Goal: Task Accomplishment & Management: Manage account settings

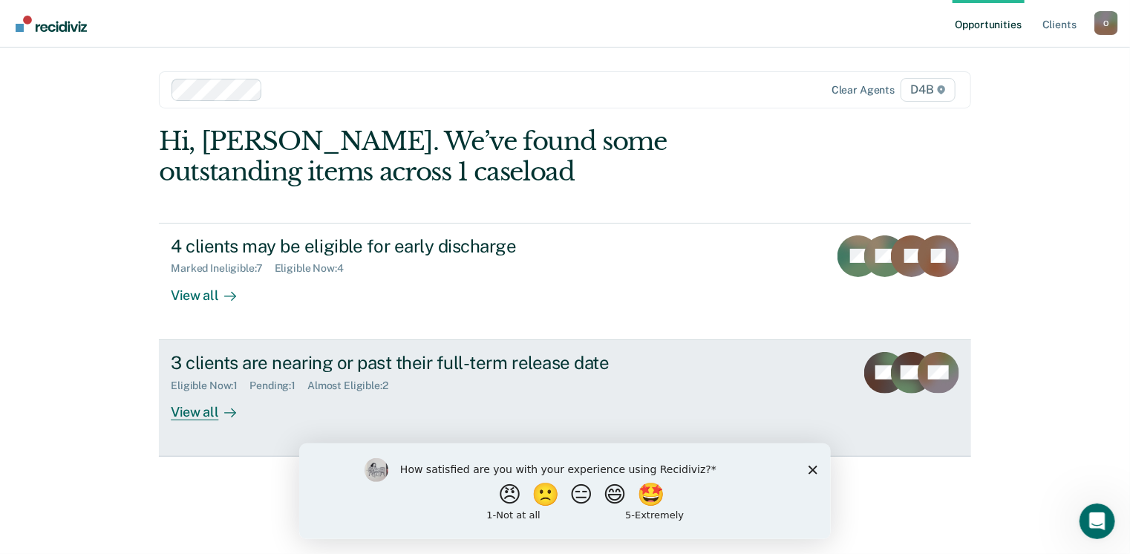
drag, startPoint x: 0, startPoint y: 0, endPoint x: 550, endPoint y: 374, distance: 665.6
click at [550, 374] on div "Eligible Now : 1 Pending : 1 Almost Eligible : 2" at bounding box center [431, 383] width 521 height 19
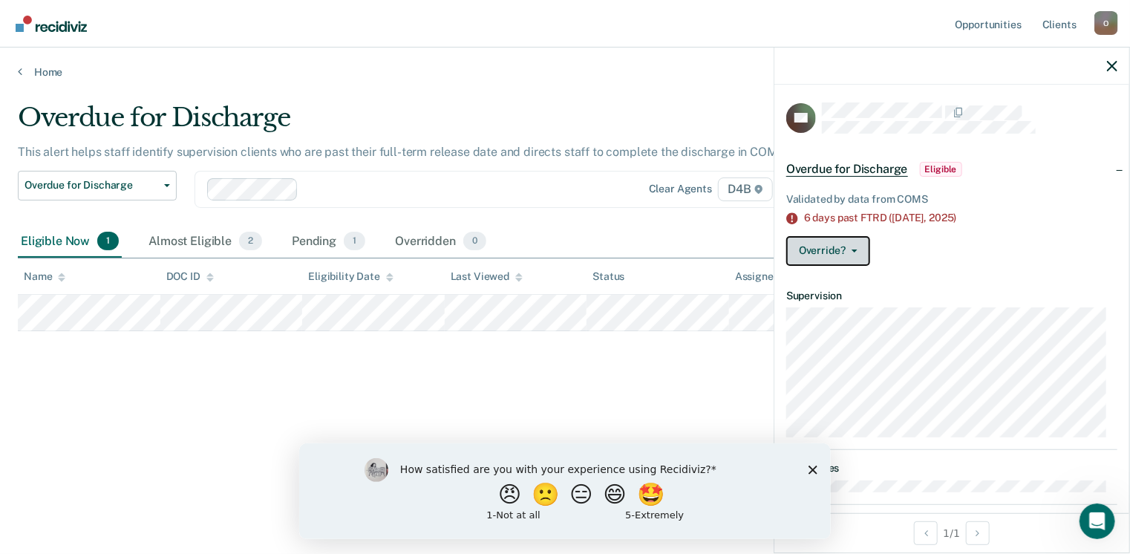
click at [853, 246] on button "Override?" at bounding box center [829, 251] width 84 height 30
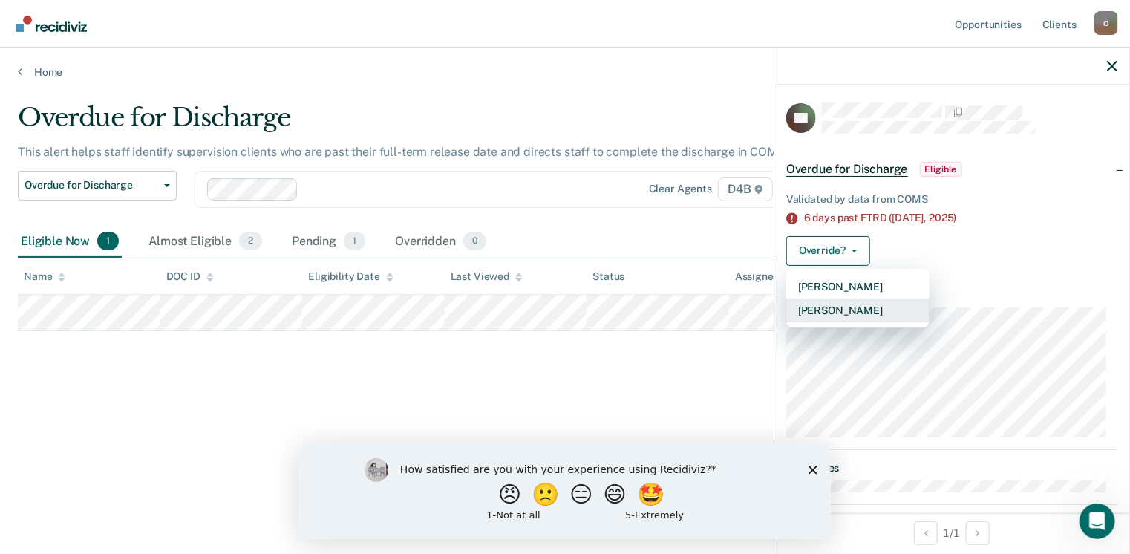
click at [846, 303] on button "[PERSON_NAME]" at bounding box center [858, 311] width 143 height 24
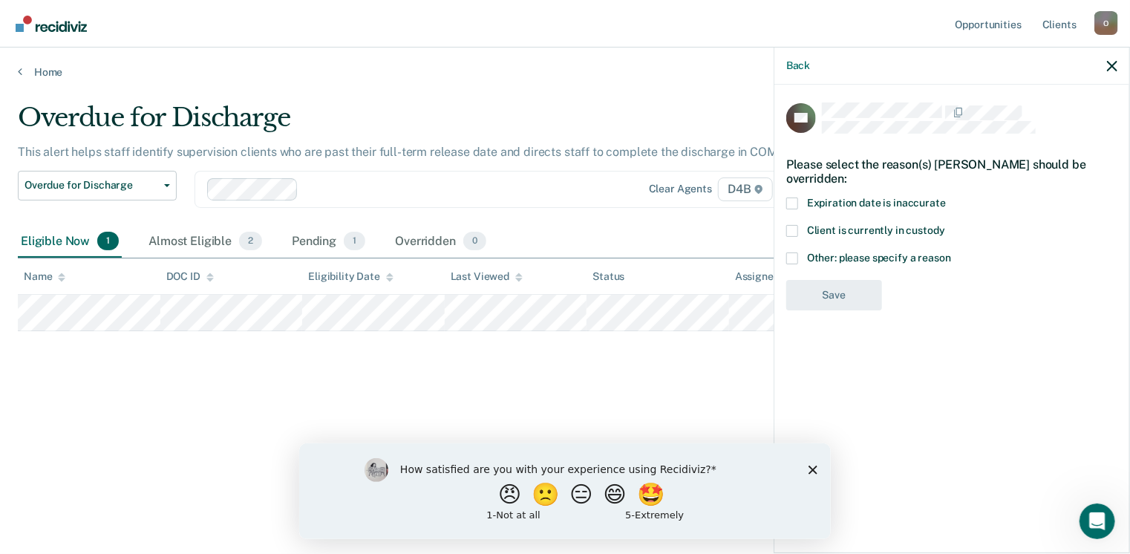
click at [796, 256] on span at bounding box center [793, 259] width 12 height 12
click at [951, 253] on input "Other: please specify a reason" at bounding box center [951, 253] width 0 height 0
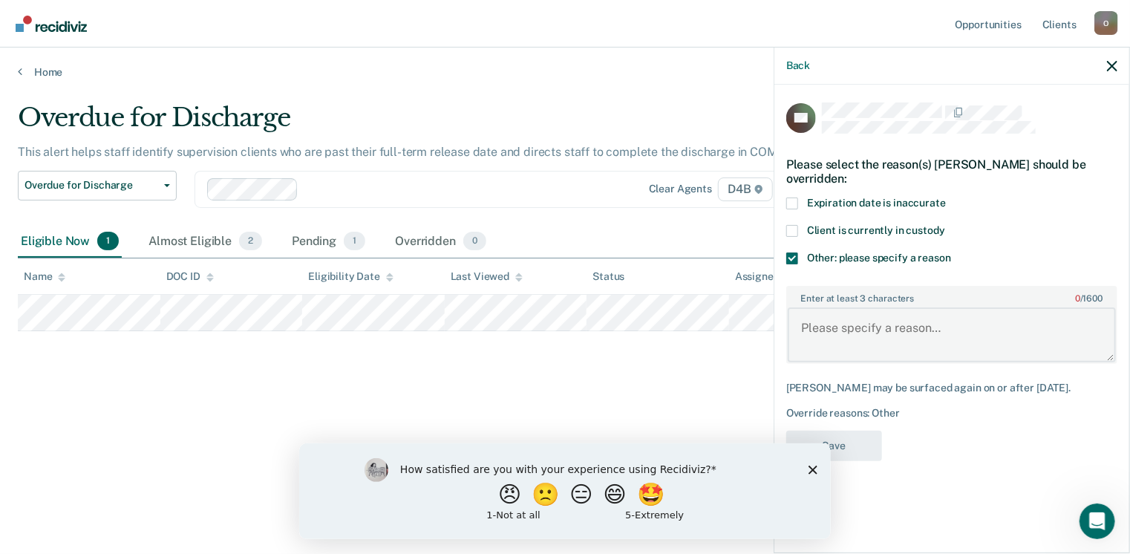
click at [814, 333] on textarea "Enter at least 3 characters 0 / 1600" at bounding box center [952, 334] width 328 height 55
type textarea "Parole Extension 90 Days."
click at [821, 471] on div "How satisfied are you with your experience using Recidiviz? 😠 🙁 😑 😄 🤩 1 - Not a…" at bounding box center [565, 491] width 532 height 96
click at [814, 466] on icon "Close survey" at bounding box center [812, 469] width 9 height 9
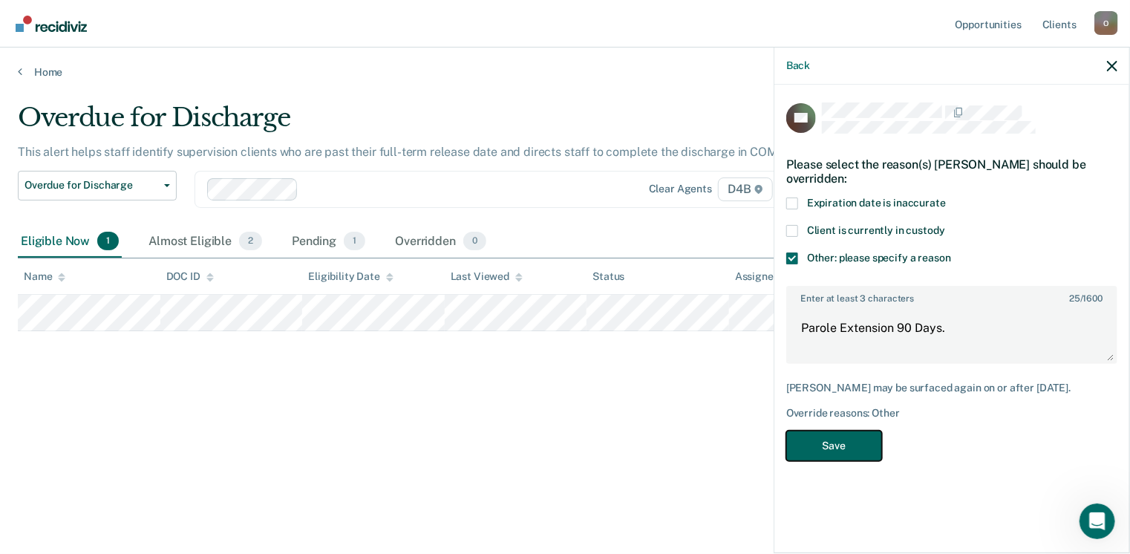
click at [832, 455] on button "Save" at bounding box center [835, 446] width 96 height 30
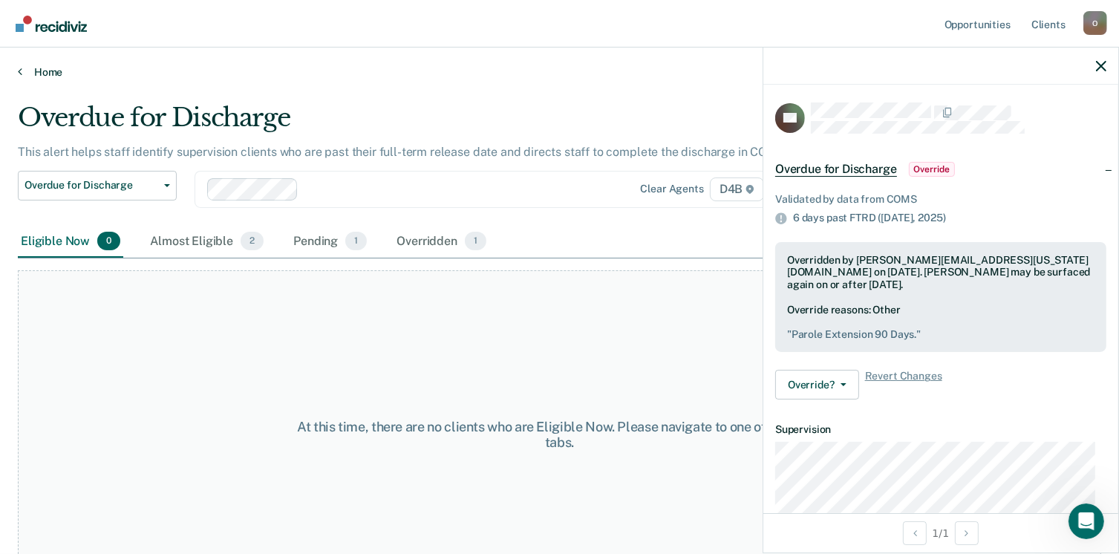
click at [39, 72] on link "Home" at bounding box center [560, 71] width 1084 height 13
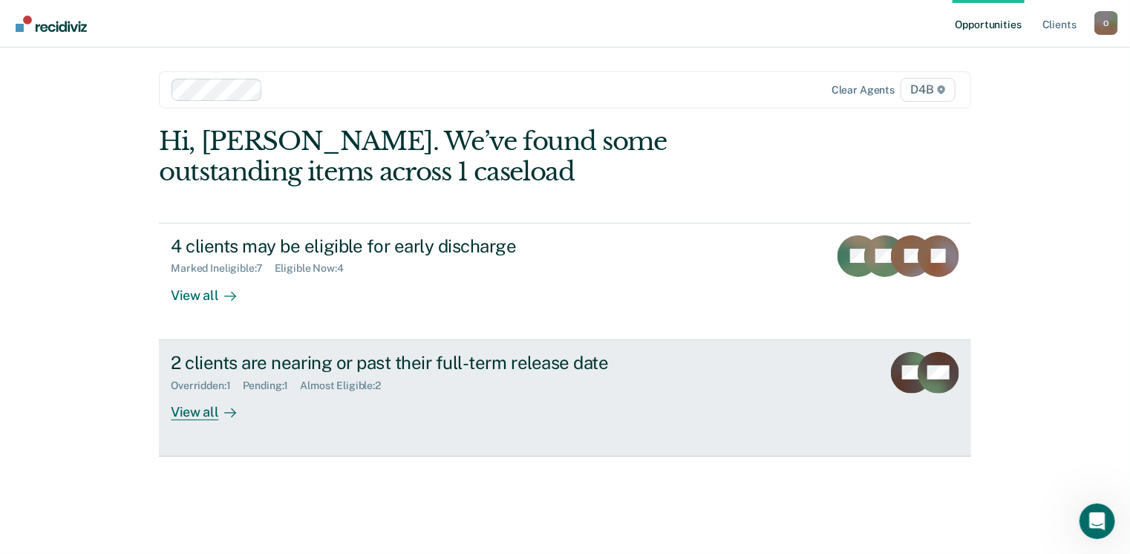
click at [199, 414] on div "View all" at bounding box center [212, 405] width 83 height 29
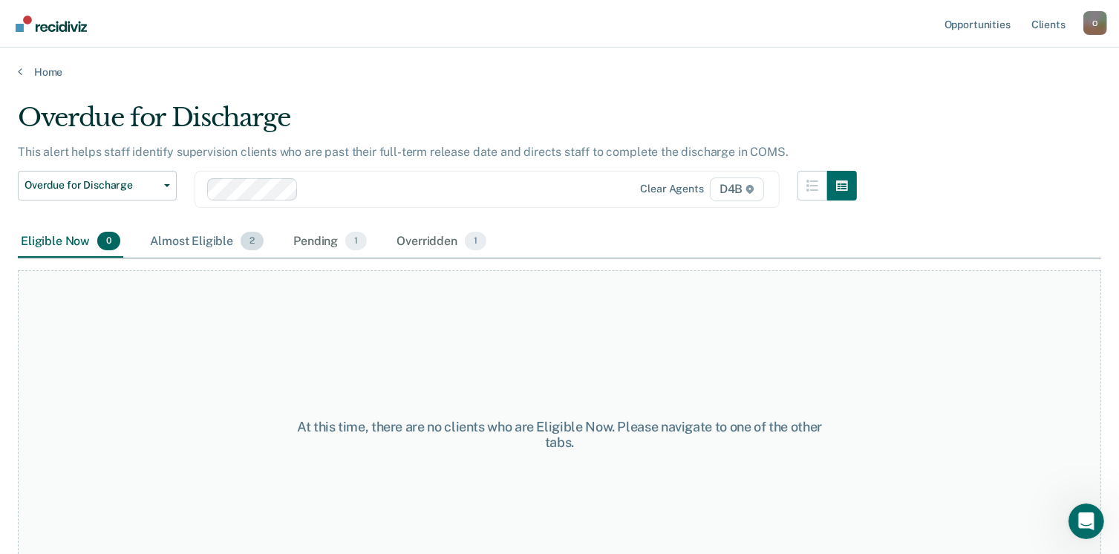
click at [208, 241] on div "Almost Eligible 2" at bounding box center [207, 242] width 120 height 33
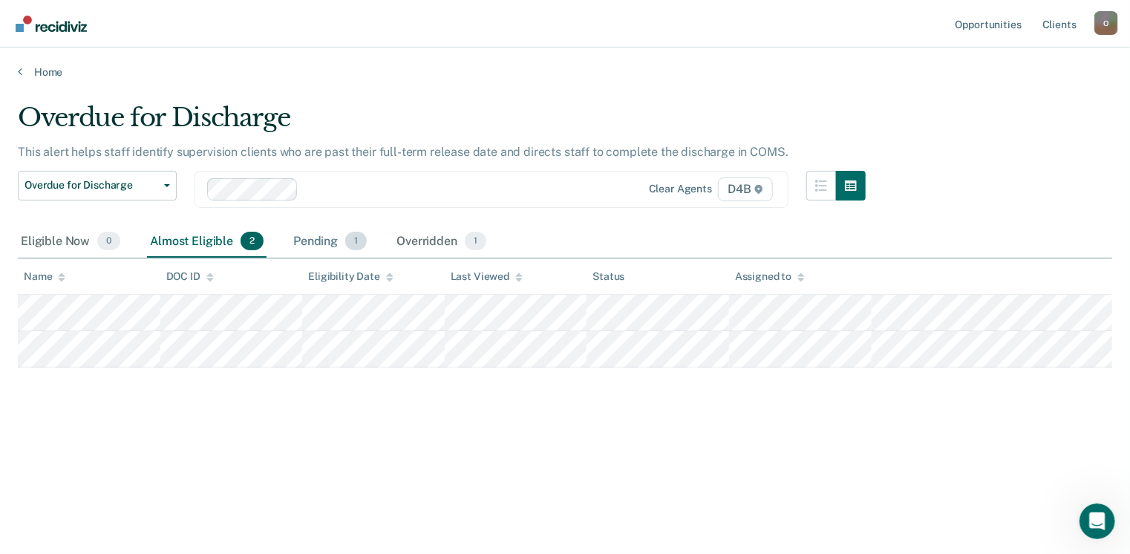
click at [310, 240] on div "Pending 1" at bounding box center [329, 242] width 79 height 33
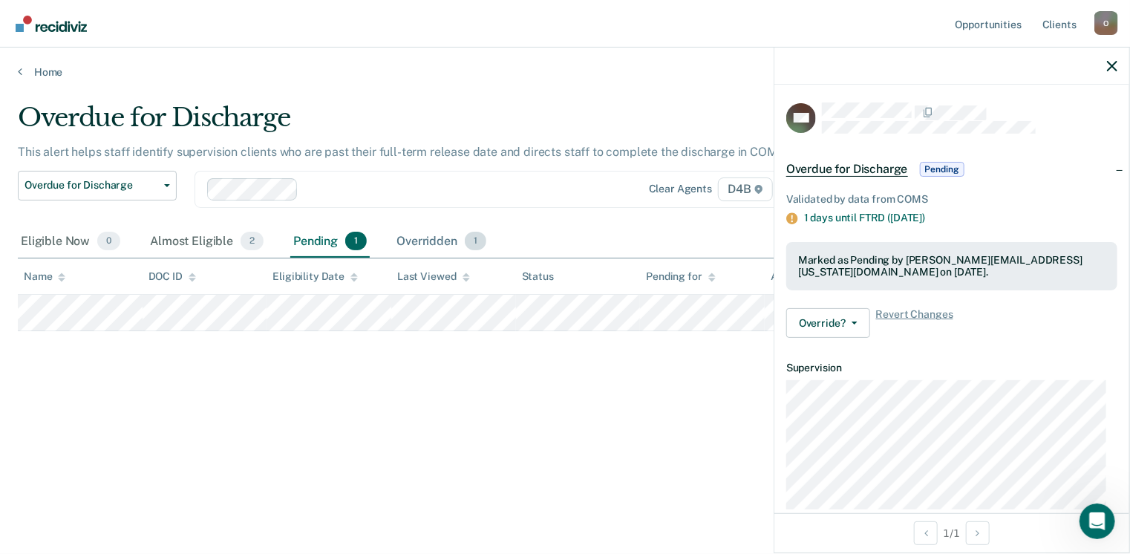
click at [412, 236] on div "Overridden 1" at bounding box center [442, 242] width 96 height 33
click at [53, 69] on link "Home" at bounding box center [565, 71] width 1095 height 13
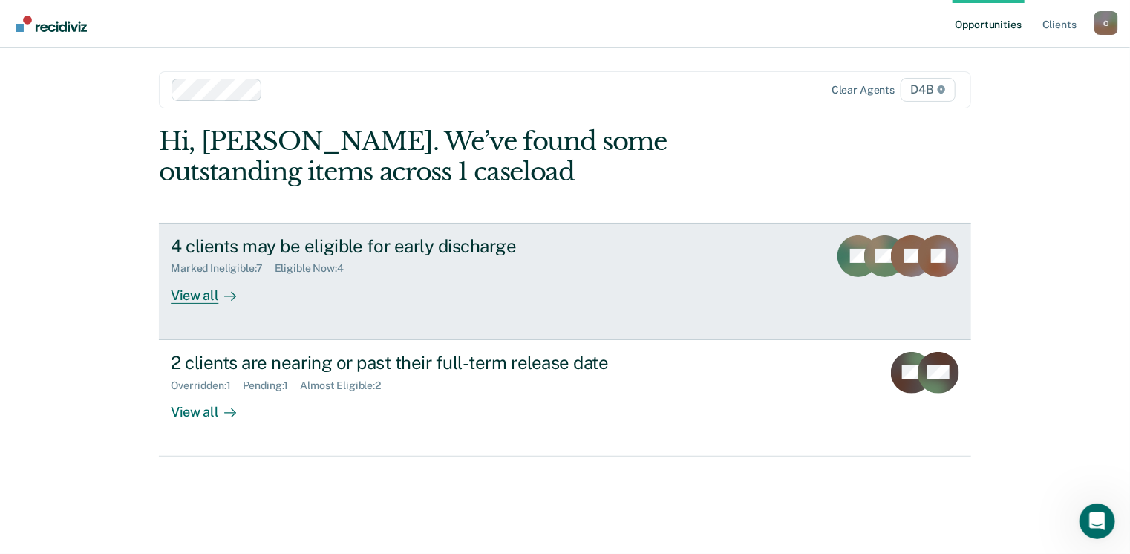
click at [202, 290] on div "View all" at bounding box center [212, 289] width 83 height 29
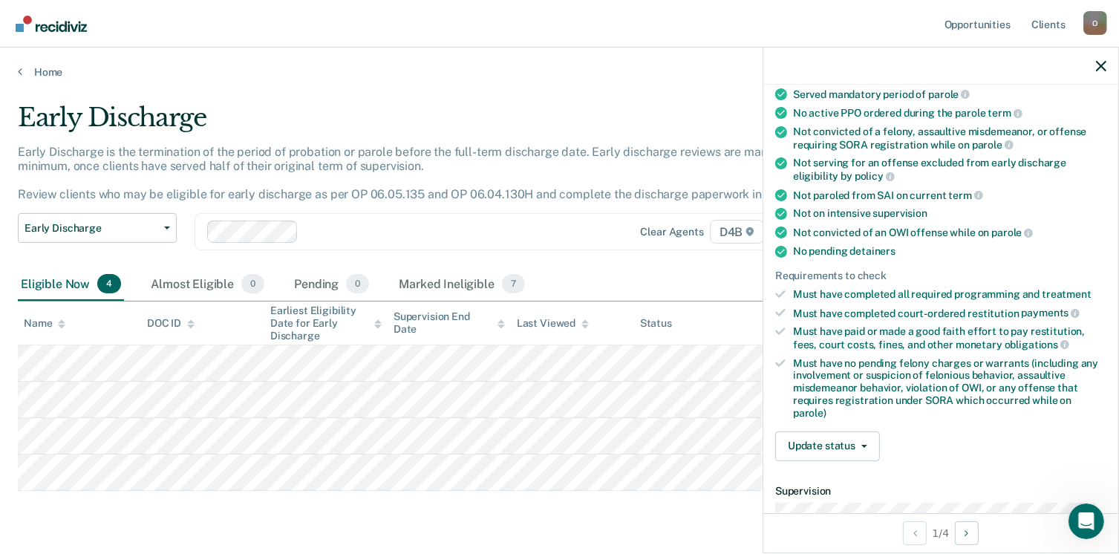
scroll to position [238, 0]
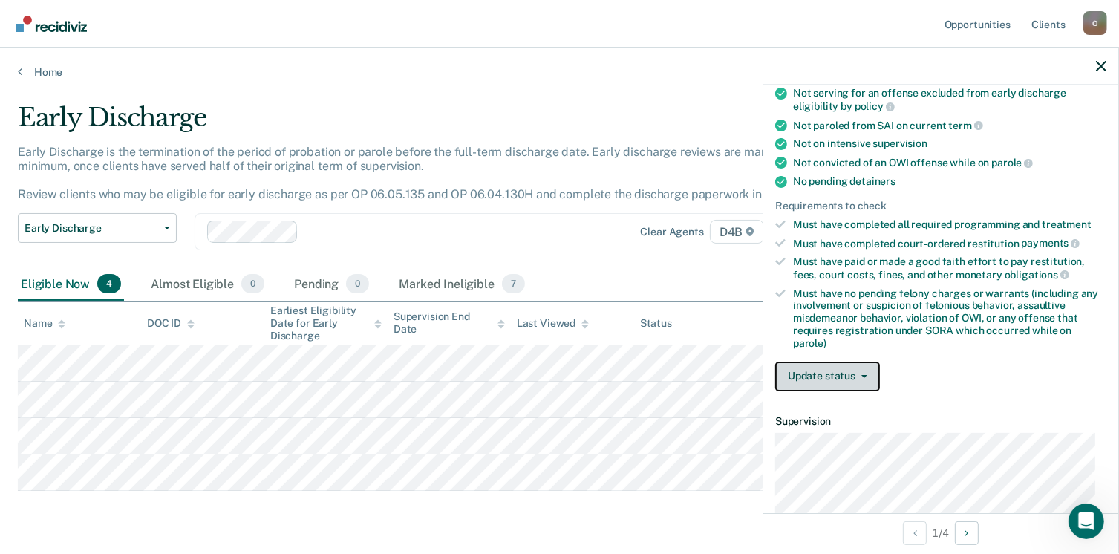
click at [859, 367] on button "Update status" at bounding box center [827, 377] width 105 height 30
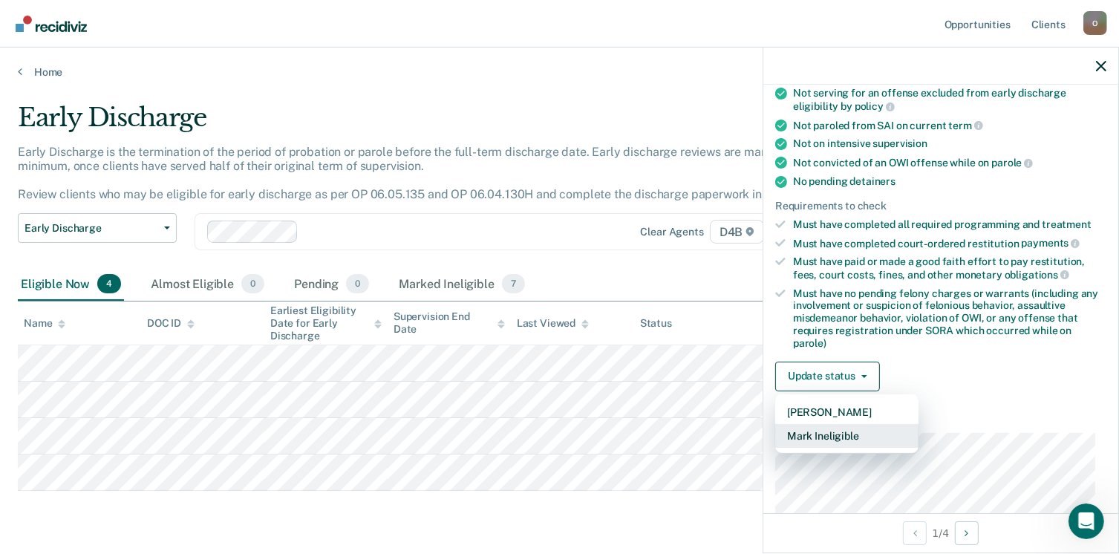
click at [835, 424] on button "Mark Ineligible" at bounding box center [846, 436] width 143 height 24
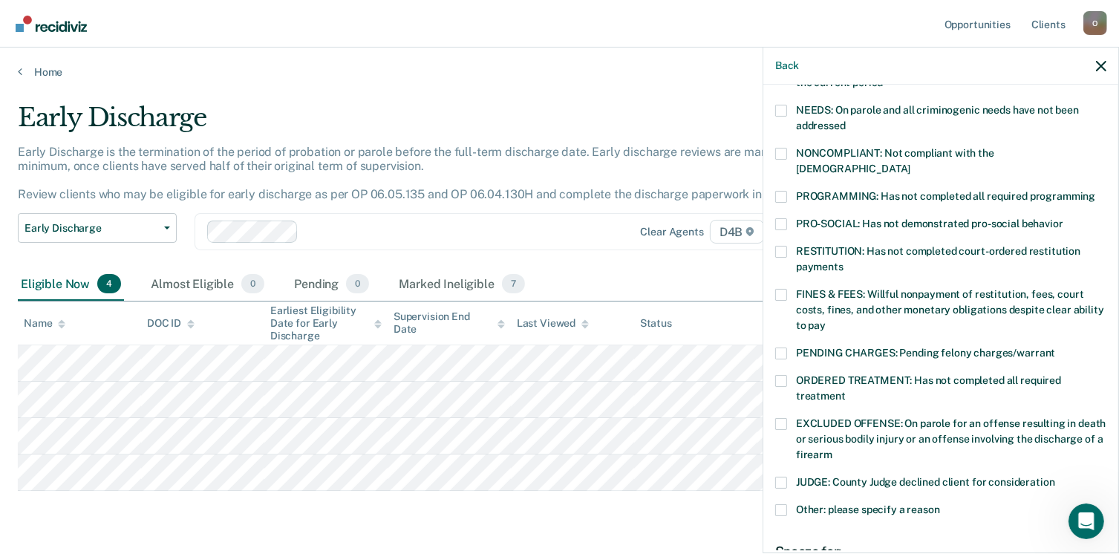
click at [793, 218] on label "PRO-SOCIAL: Has not demonstrated pro-social behavior" at bounding box center [940, 226] width 331 height 16
click at [1064, 218] on input "PRO-SOCIAL: Has not demonstrated pro-social behavior" at bounding box center [1064, 218] width 0 height 0
click at [787, 289] on label "FINES & FEES: Willful nonpayment of restitution, fees, court costs, fines, and …" at bounding box center [940, 312] width 331 height 47
click at [826, 320] on input "FINES & FEES: Willful nonpayment of restitution, fees, court costs, fines, and …" at bounding box center [826, 320] width 0 height 0
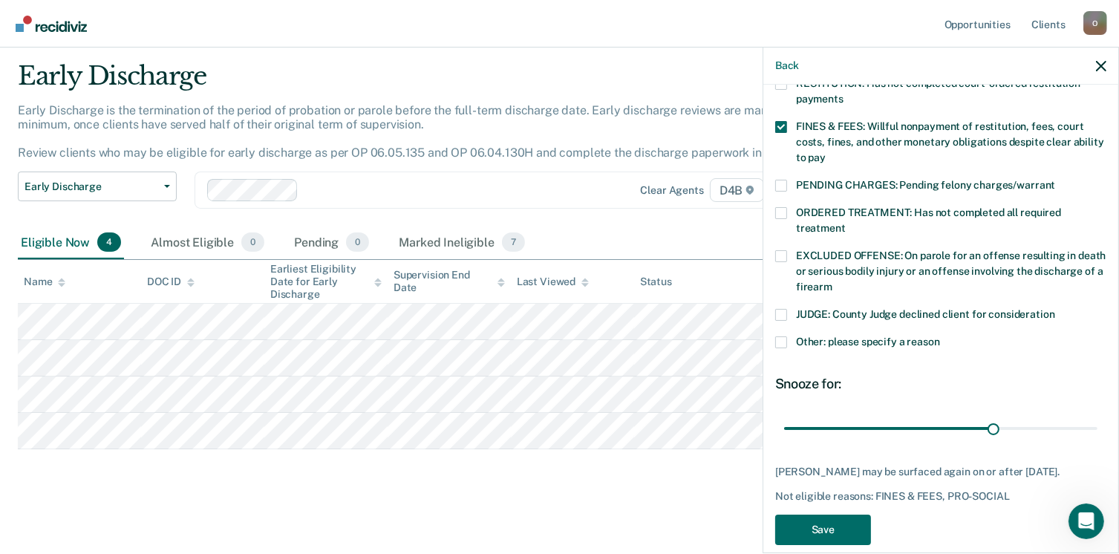
scroll to position [409, 0]
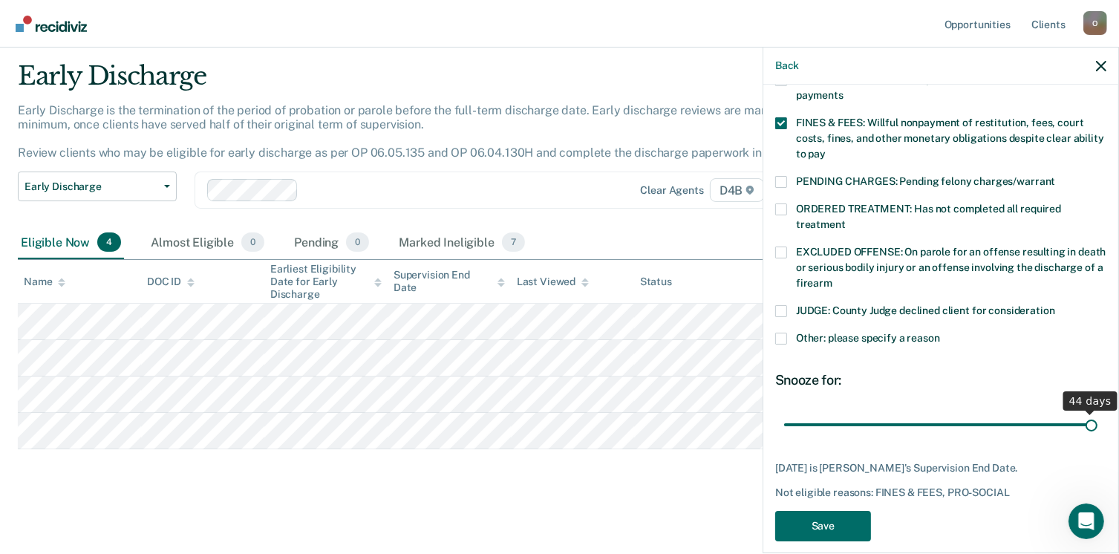
drag, startPoint x: 985, startPoint y: 407, endPoint x: 1135, endPoint y: 402, distance: 150.1
type input "44"
click at [1098, 412] on input "range" at bounding box center [940, 425] width 313 height 26
click at [837, 511] on button "Save" at bounding box center [823, 526] width 96 height 30
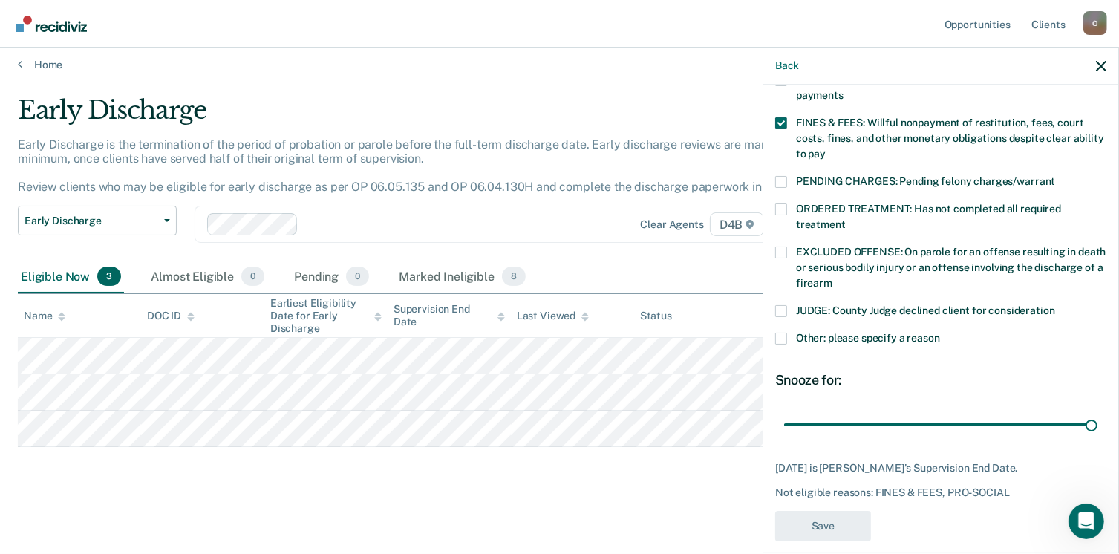
scroll to position [6, 0]
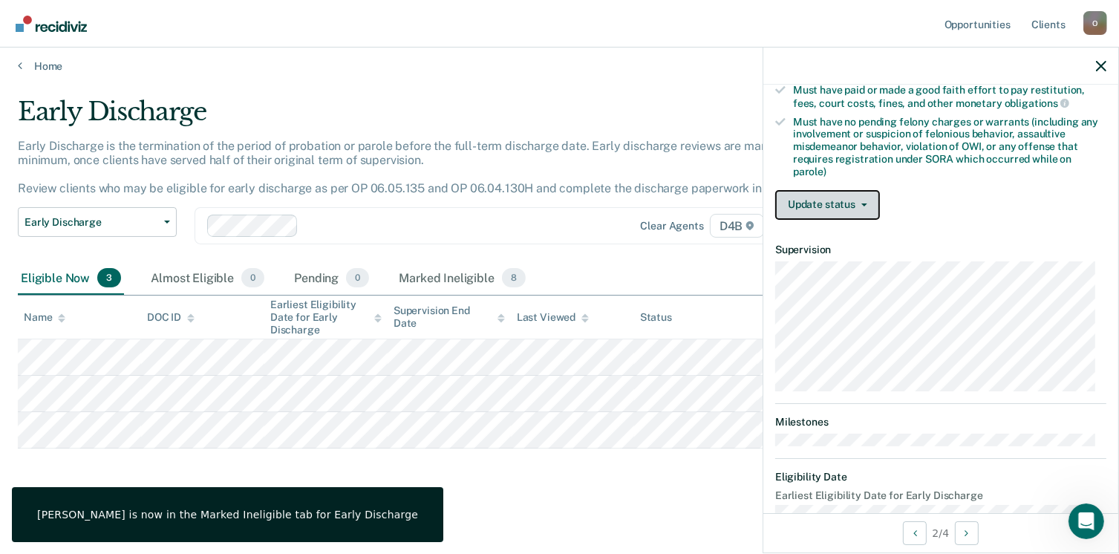
click at [853, 197] on button "Update status" at bounding box center [827, 205] width 105 height 30
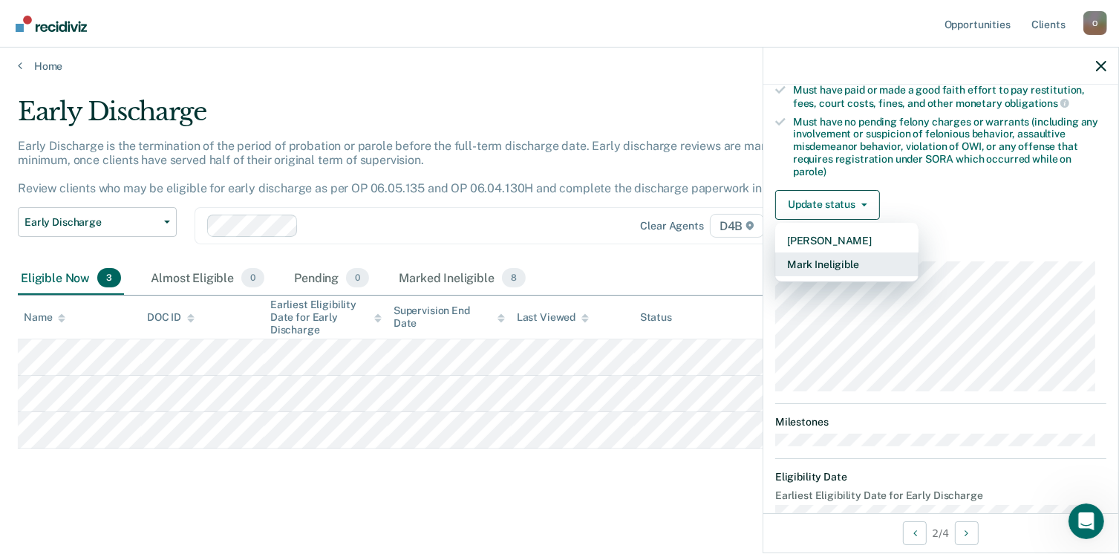
click at [821, 263] on button "Mark Ineligible" at bounding box center [846, 265] width 143 height 24
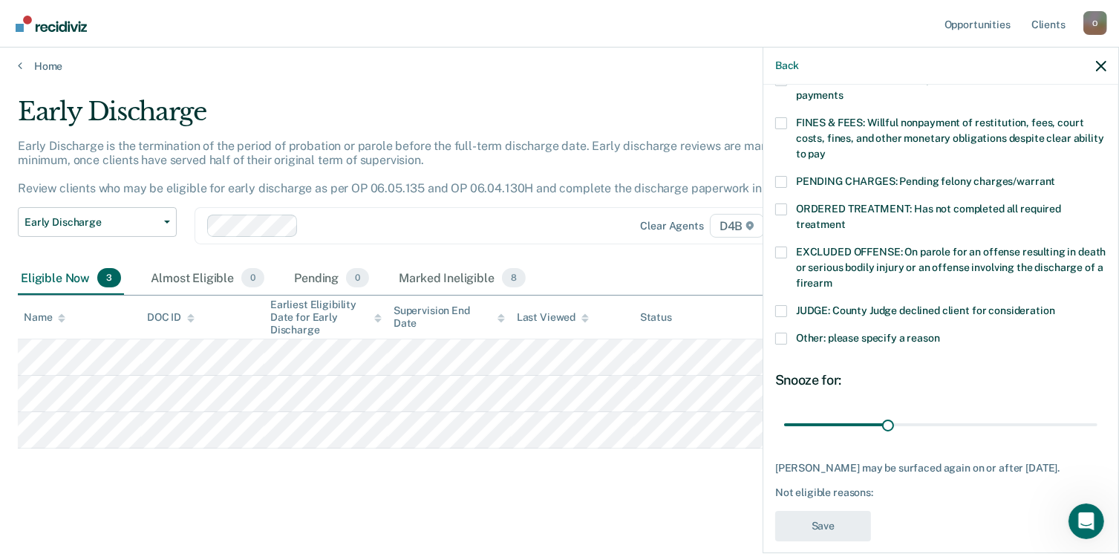
click at [783, 97] on div "RESTITUTION: Has not completed court-ordered restitution payments" at bounding box center [940, 95] width 331 height 43
click at [781, 117] on span at bounding box center [781, 123] width 12 height 12
click at [826, 149] on input "FINES & FEES: Willful nonpayment of restitution, fees, court costs, fines, and …" at bounding box center [826, 149] width 0 height 0
click at [781, 333] on span at bounding box center [781, 339] width 12 height 12
click at [940, 333] on input "Other: please specify a reason" at bounding box center [940, 333] width 0 height 0
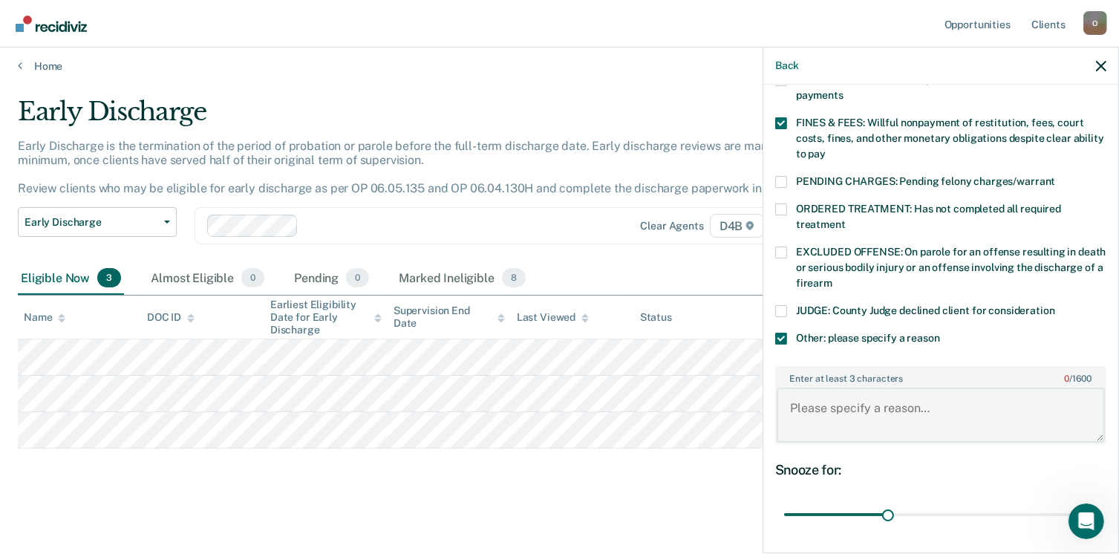
click at [808, 388] on textarea "Enter at least 3 characters 0 / 1600" at bounding box center [941, 415] width 328 height 55
type textarea "Noncompliance"
drag, startPoint x: 882, startPoint y: 496, endPoint x: 1135, endPoint y: 494, distance: 252.5
type input "90"
click at [1098, 502] on input "range" at bounding box center [940, 515] width 313 height 26
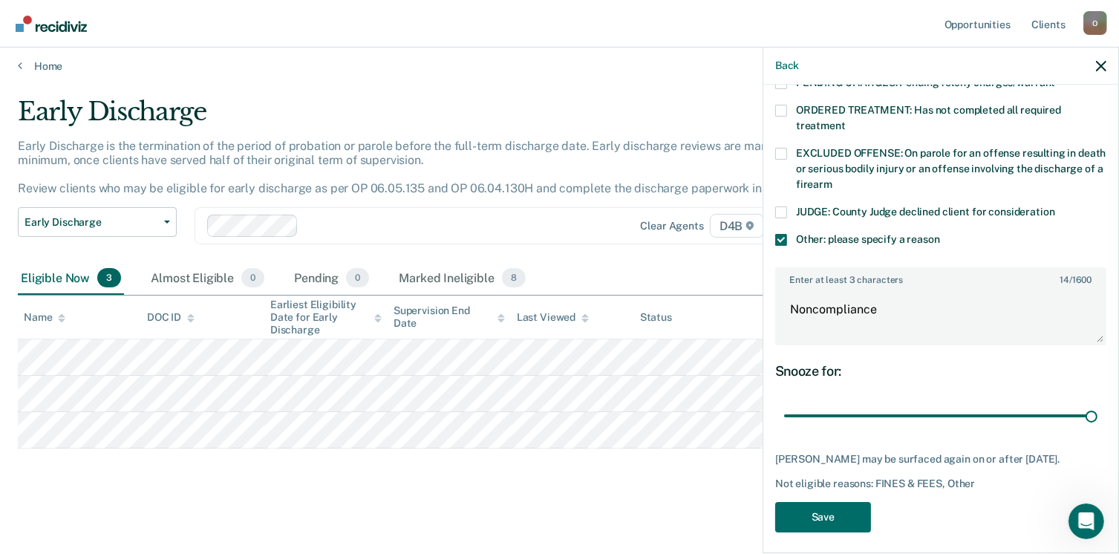
scroll to position [510, 0]
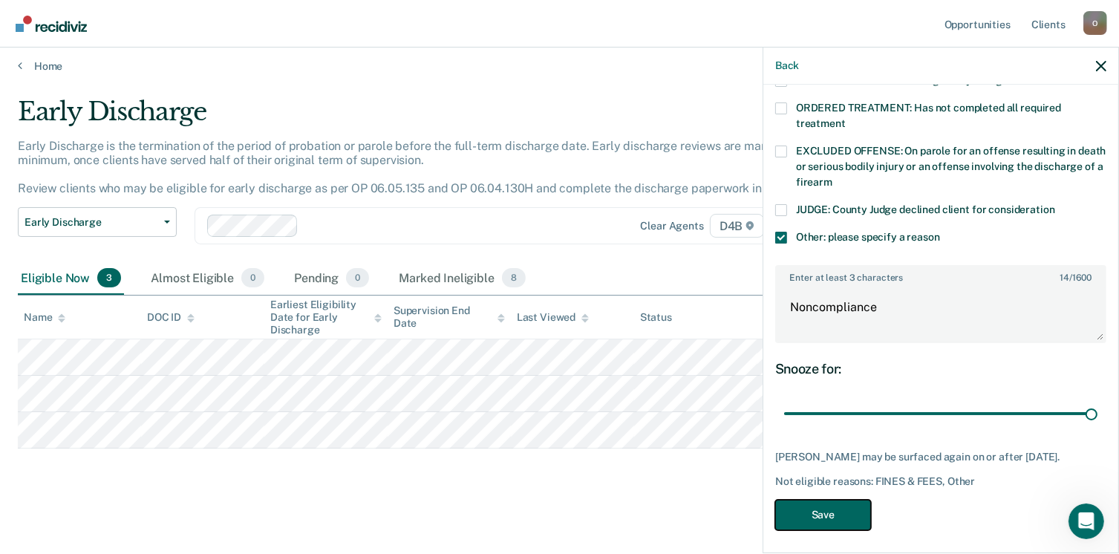
click at [817, 512] on button "Save" at bounding box center [823, 515] width 96 height 30
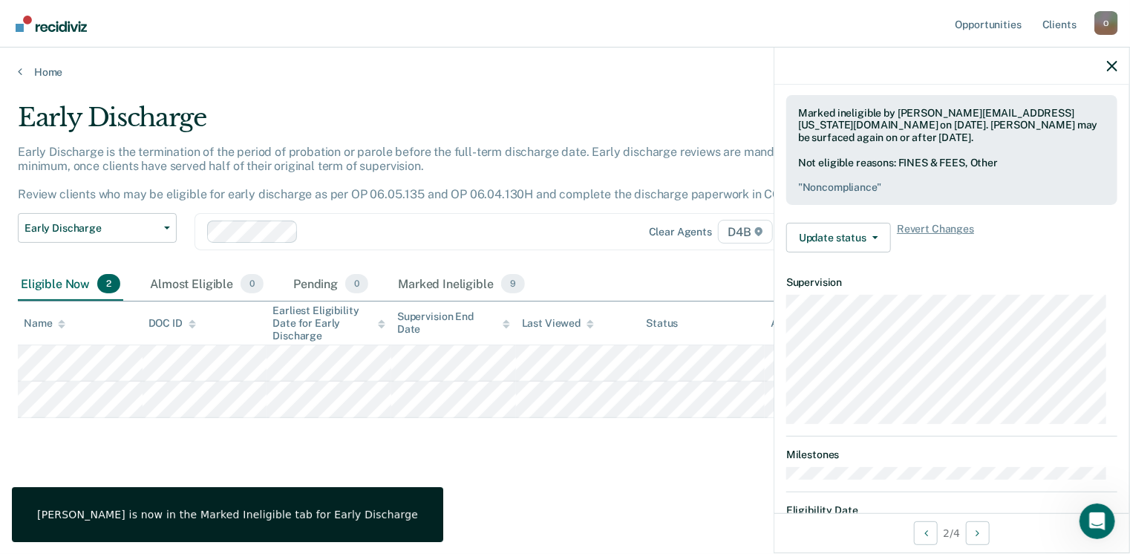
scroll to position [363, 0]
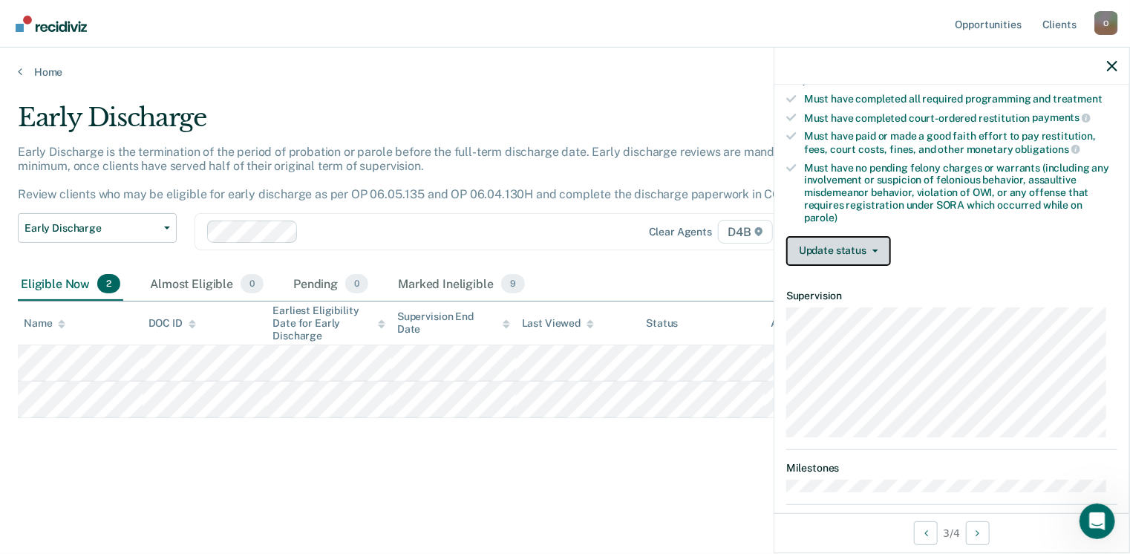
click at [879, 238] on button "Update status" at bounding box center [839, 251] width 105 height 30
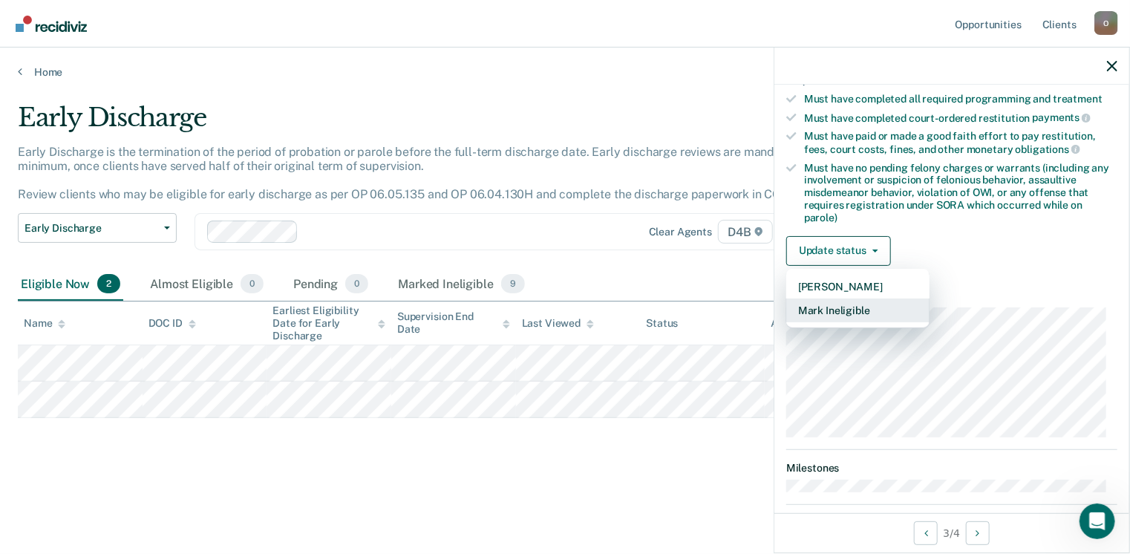
click at [865, 303] on button "Mark Ineligible" at bounding box center [858, 311] width 143 height 24
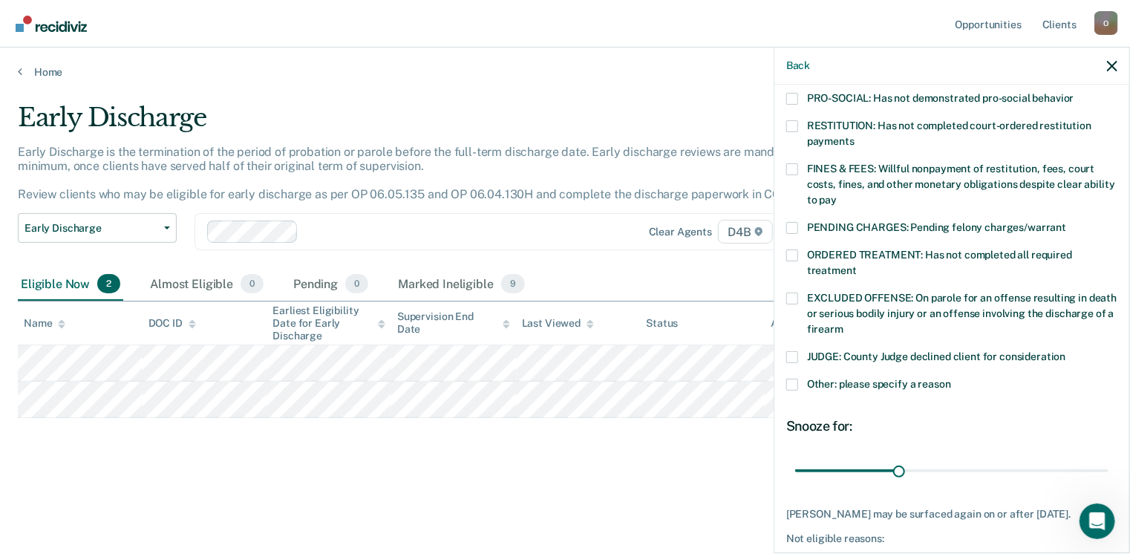
click at [795, 120] on span at bounding box center [793, 126] width 12 height 12
click at [855, 136] on input "RESTITUTION: Has not completed court-ordered restitution payments" at bounding box center [855, 136] width 0 height 0
drag, startPoint x: 894, startPoint y: 452, endPoint x: 1135, endPoint y: 475, distance: 241.8
type input "90"
click at [1109, 475] on input "range" at bounding box center [951, 471] width 313 height 26
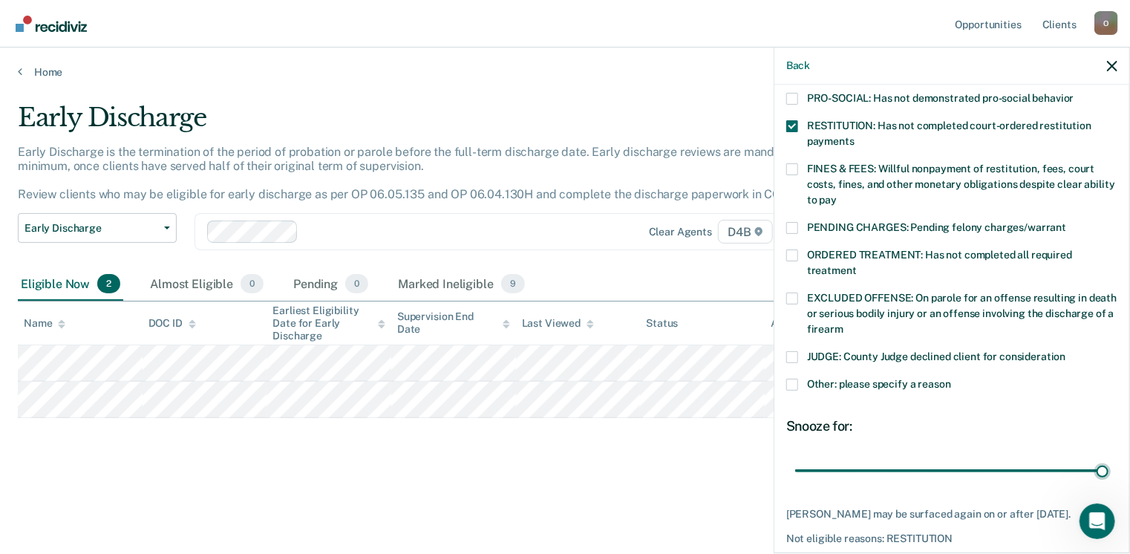
click at [1130, 541] on div "Back JB Which of the following requirements has [PERSON_NAME] not met? [MEDICAL…" at bounding box center [952, 300] width 357 height 507
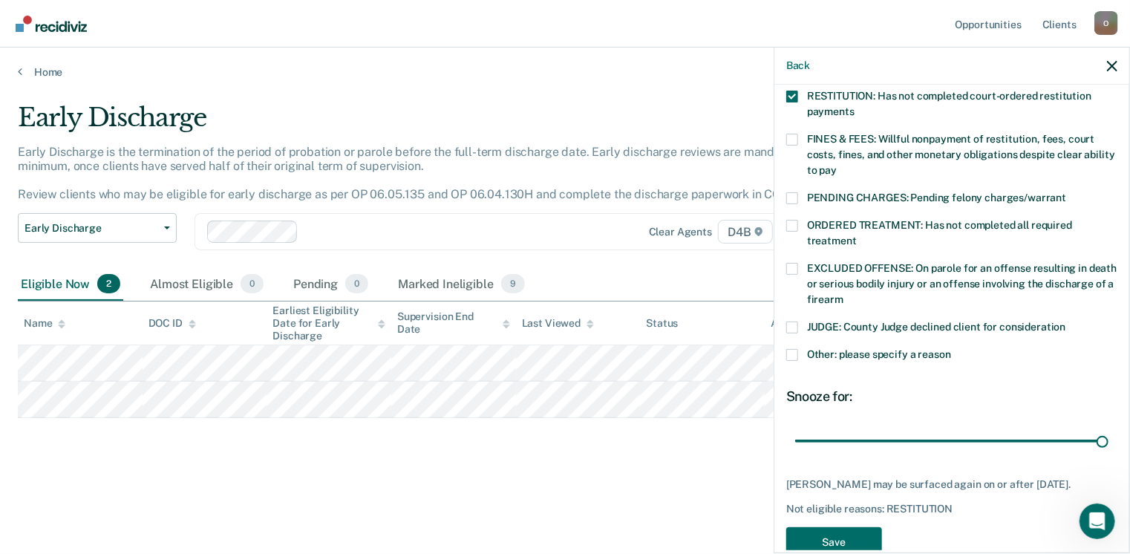
scroll to position [422, 0]
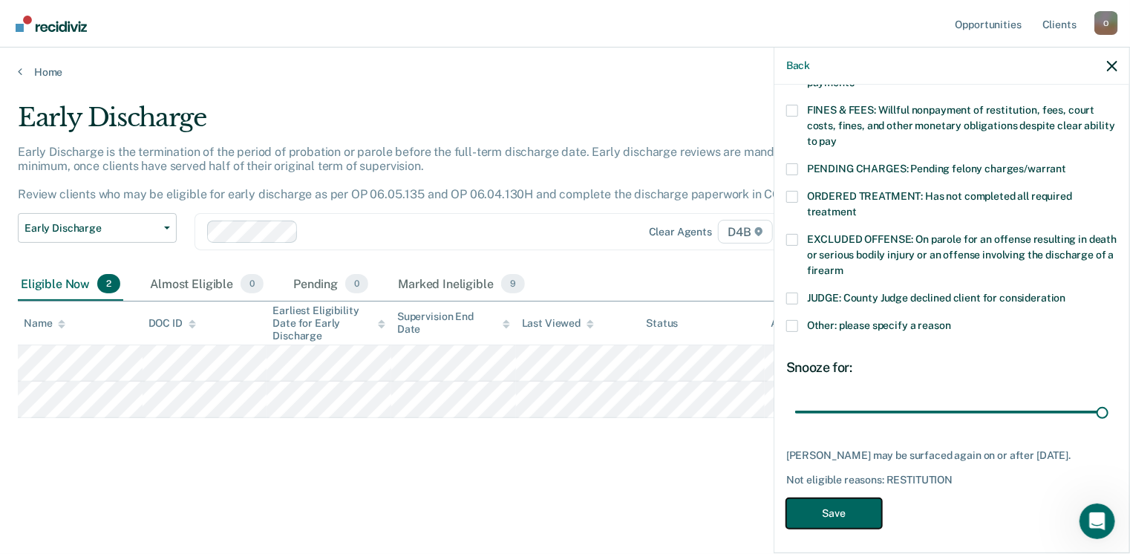
click at [841, 506] on button "Save" at bounding box center [835, 513] width 96 height 30
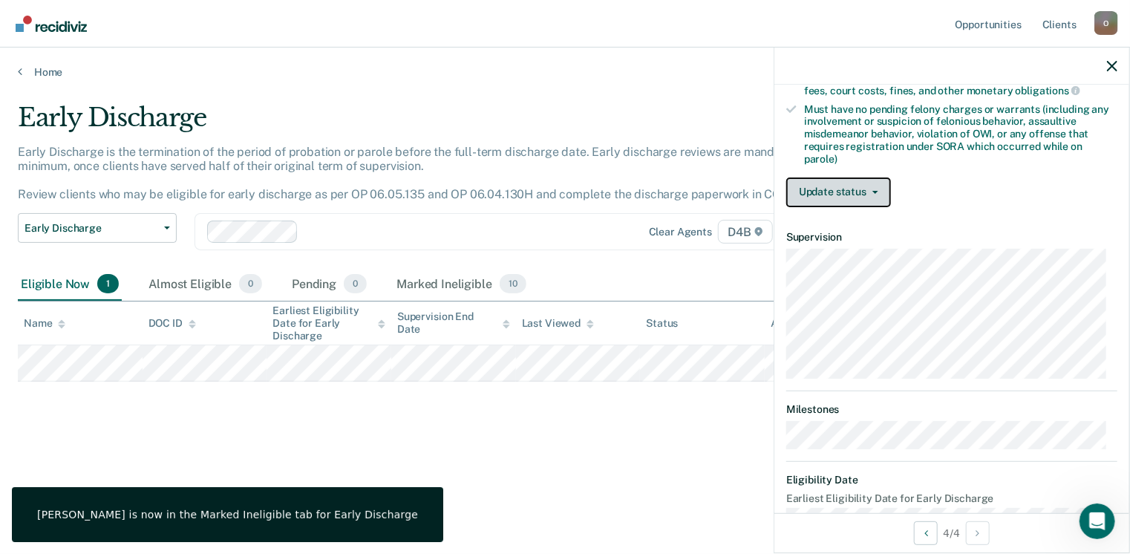
click at [840, 188] on button "Update status" at bounding box center [839, 193] width 105 height 30
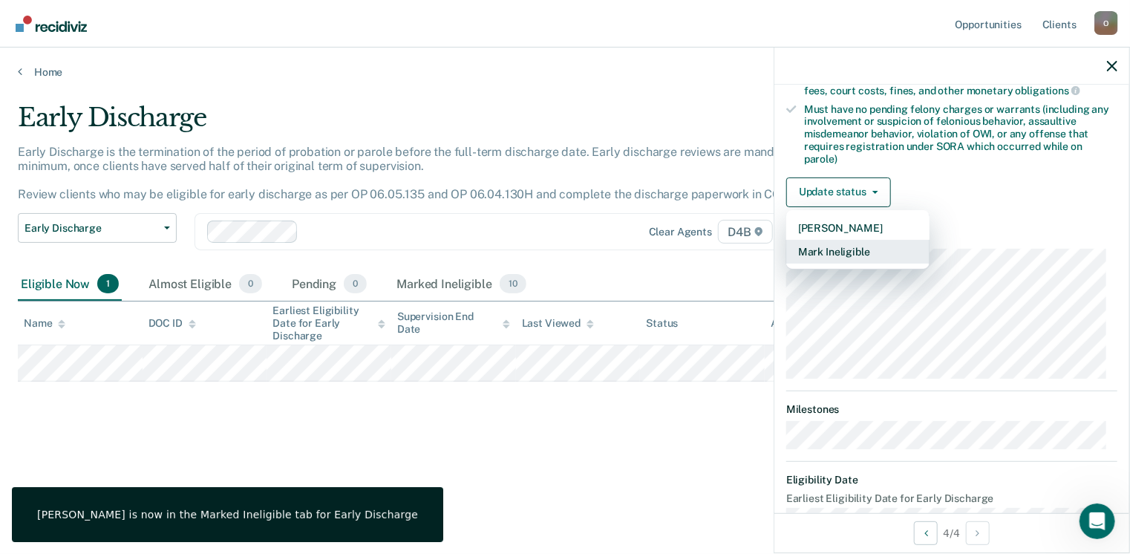
click at [829, 244] on button "Mark Ineligible" at bounding box center [858, 252] width 143 height 24
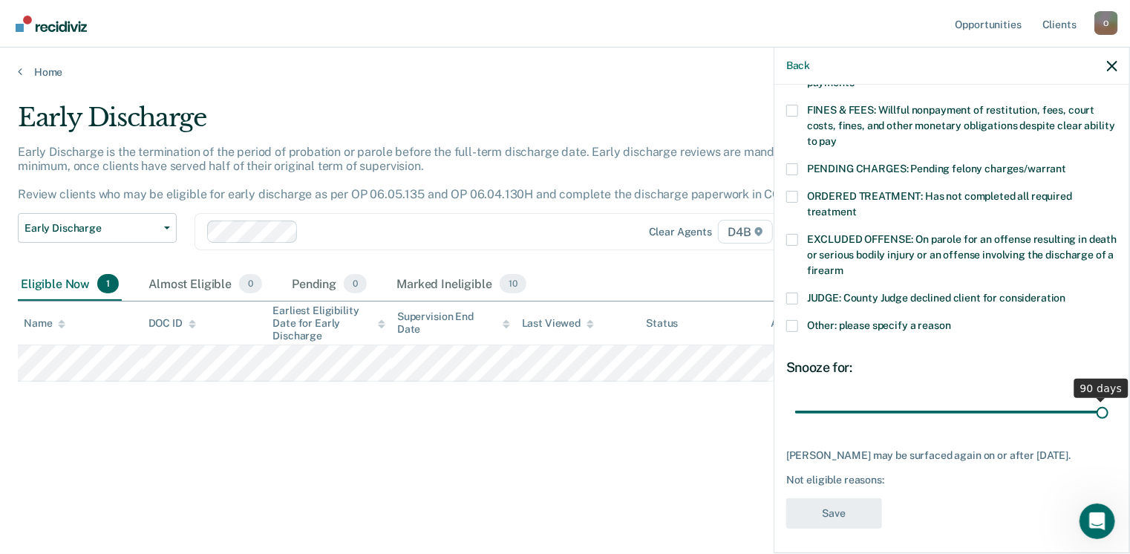
drag, startPoint x: 898, startPoint y: 396, endPoint x: 1135, endPoint y: 397, distance: 236.9
type input "90"
click at [1109, 400] on input "range" at bounding box center [951, 413] width 313 height 26
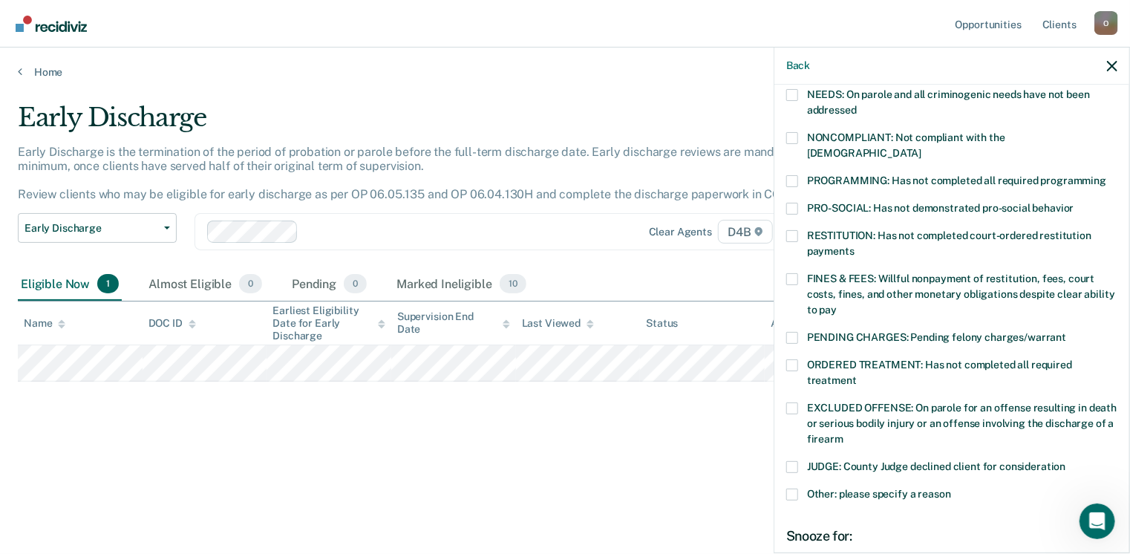
scroll to position [224, 0]
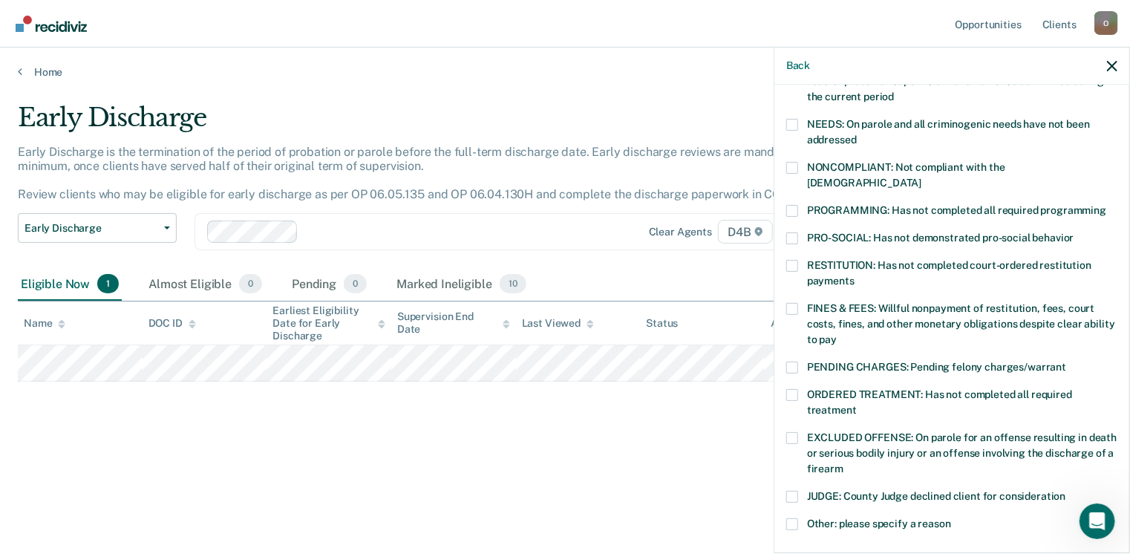
click at [796, 212] on div "PROGRAMMING: Has not completed all required programming" at bounding box center [952, 218] width 331 height 27
click at [791, 232] on span at bounding box center [793, 238] width 12 height 12
click at [1075, 232] on input "PRO-SOCIAL: Has not demonstrated pro-social behavior" at bounding box center [1075, 232] width 0 height 0
click at [798, 303] on span at bounding box center [793, 309] width 12 height 12
click at [837, 334] on input "FINES & FEES: Willful nonpayment of restitution, fees, court costs, fines, and …" at bounding box center [837, 334] width 0 height 0
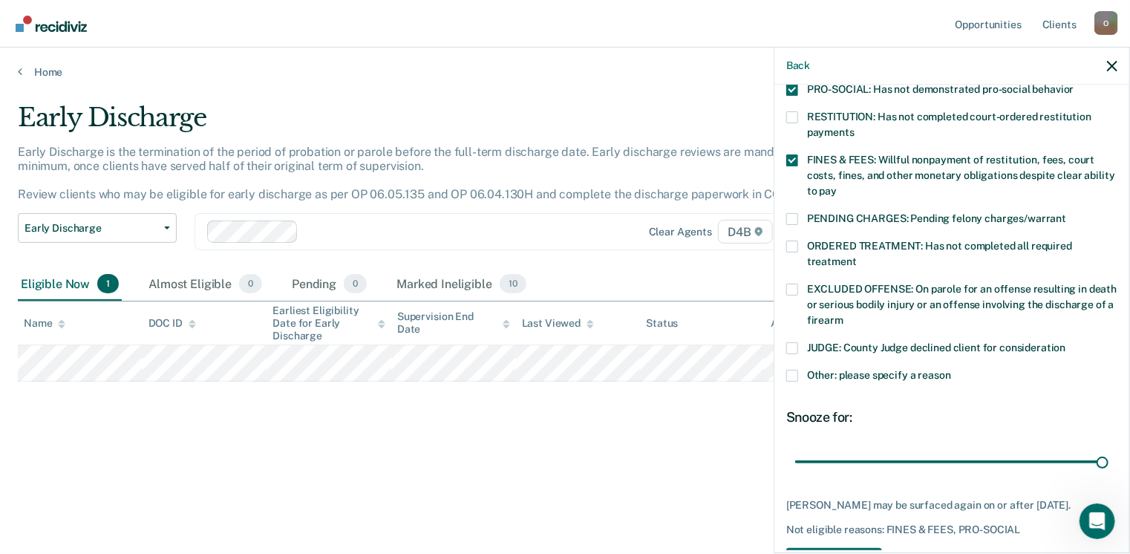
scroll to position [422, 0]
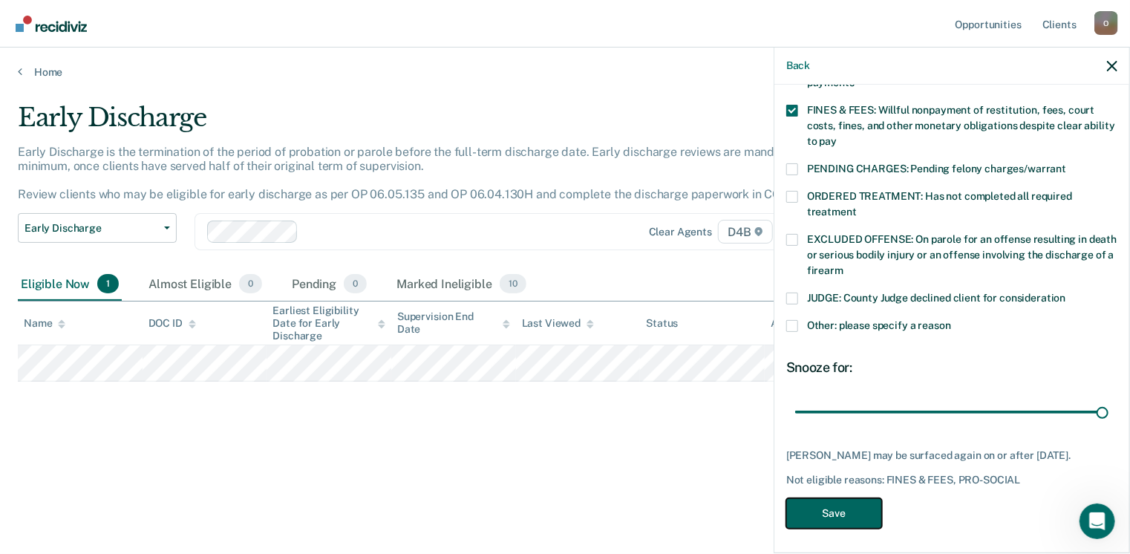
click at [850, 505] on button "Save" at bounding box center [835, 513] width 96 height 30
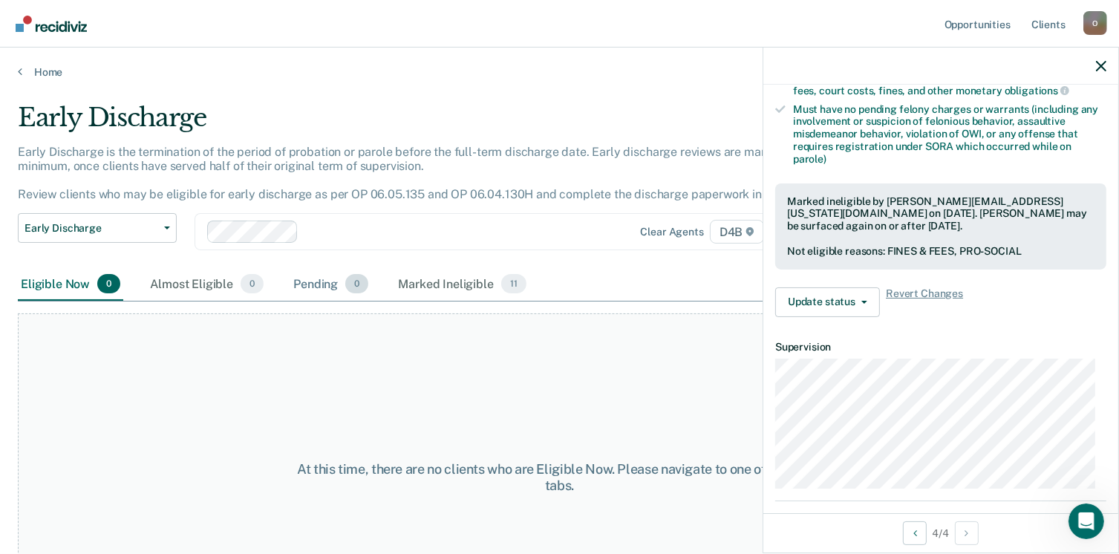
click at [320, 283] on div "Pending 0" at bounding box center [330, 284] width 81 height 33
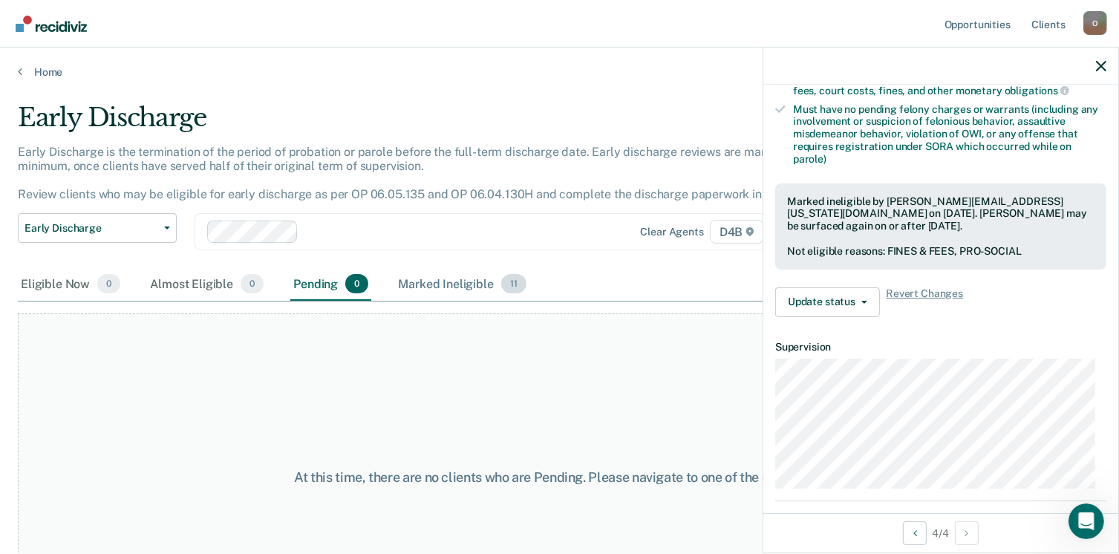
click at [434, 283] on div "Marked Ineligible 11" at bounding box center [462, 284] width 134 height 33
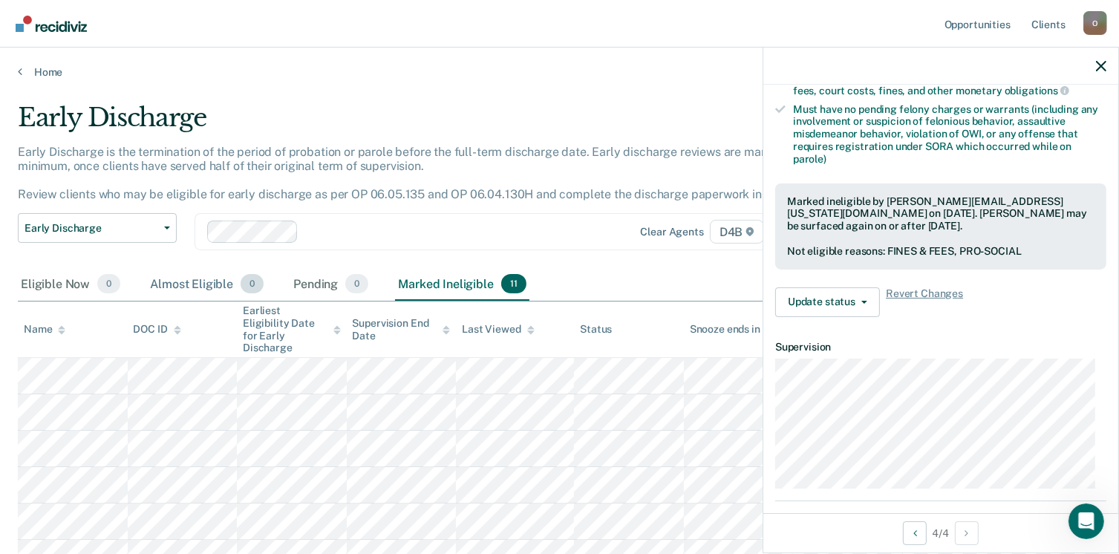
click at [172, 292] on div "Almost Eligible 0" at bounding box center [207, 284] width 120 height 33
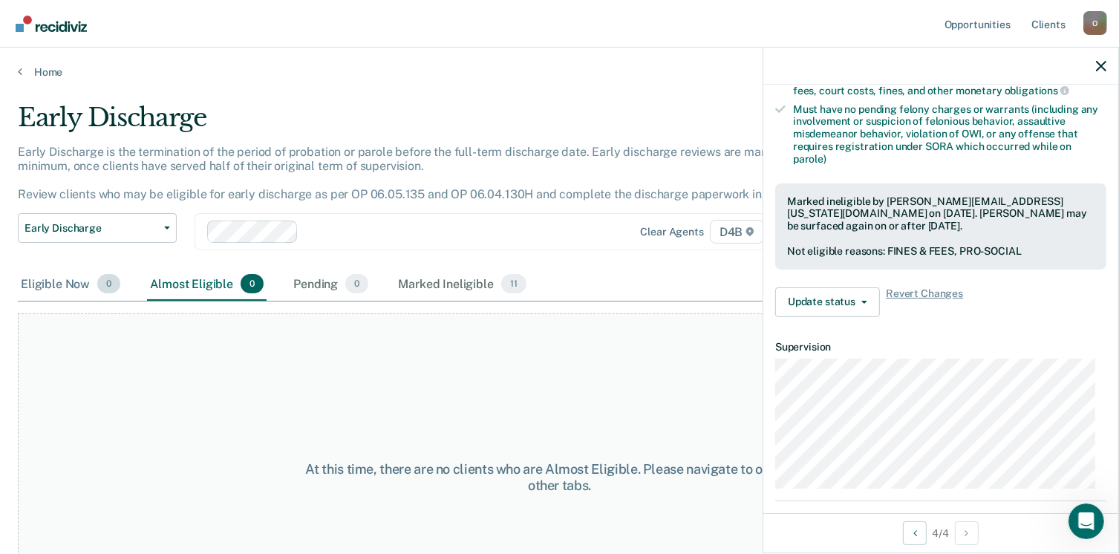
click at [91, 281] on div "Eligible Now 0" at bounding box center [70, 284] width 105 height 33
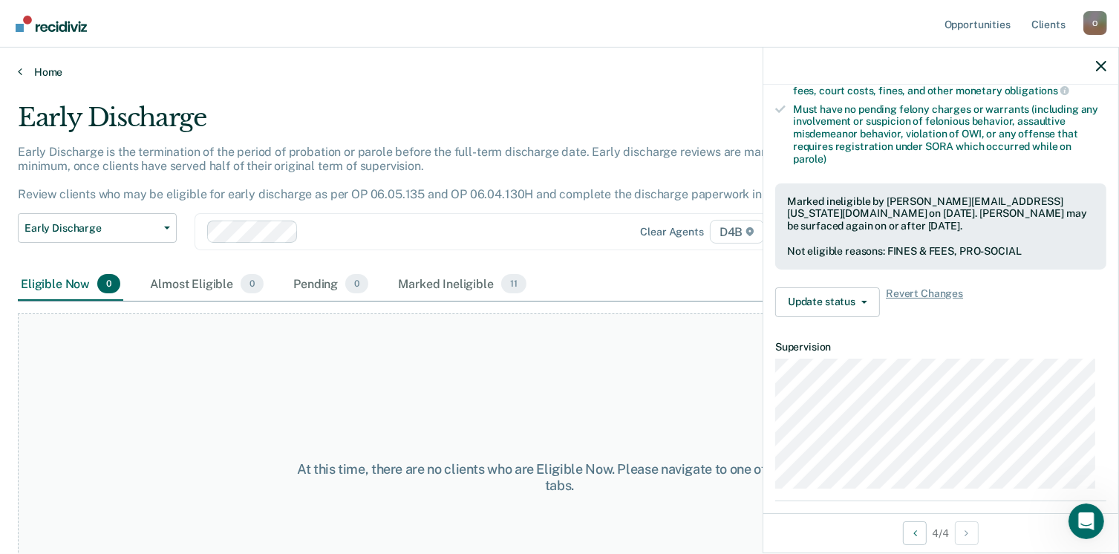
click at [39, 72] on link "Home" at bounding box center [560, 71] width 1084 height 13
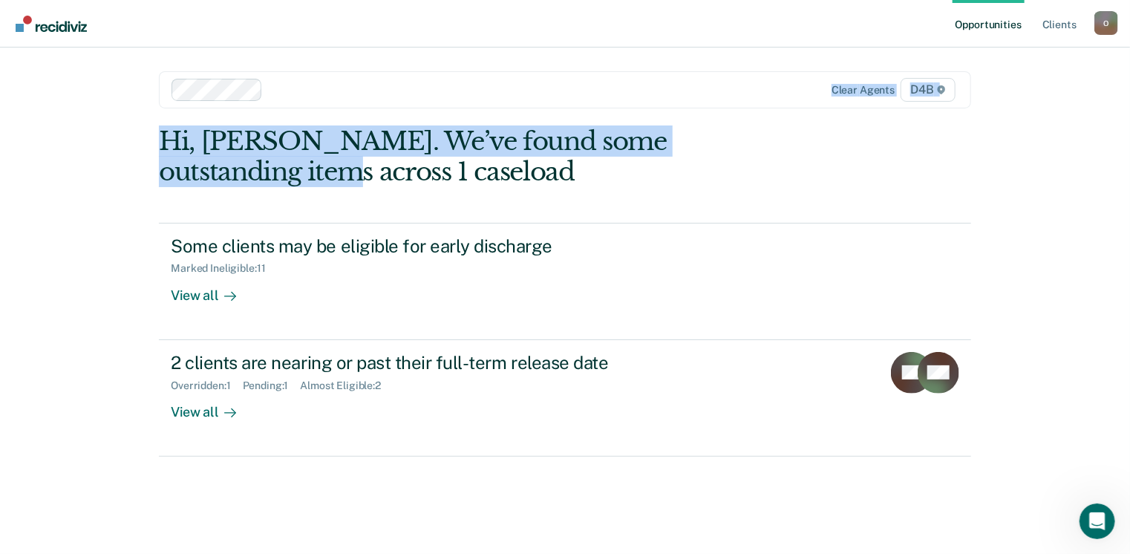
drag, startPoint x: 1123, startPoint y: 119, endPoint x: 1133, endPoint y: 30, distance: 89.0
click at [1130, 30] on html "Looks like you’re using Internet Explorer 11. For faster loading and a better e…" at bounding box center [565, 277] width 1130 height 554
click at [1000, 128] on div "Opportunities Client s [PERSON_NAME][EMAIL_ADDRESS][US_STATE][DOMAIN_NAME] O Pr…" at bounding box center [565, 277] width 1130 height 554
